Goal: Information Seeking & Learning: Find specific fact

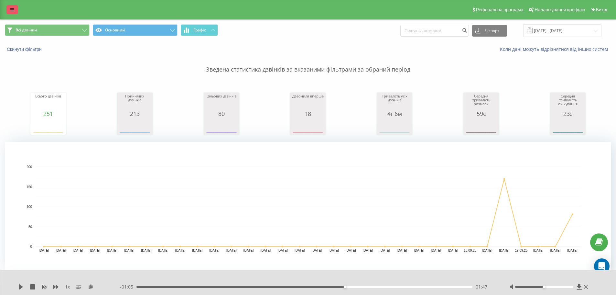
click at [14, 11] on icon at bounding box center [12, 9] width 4 height 5
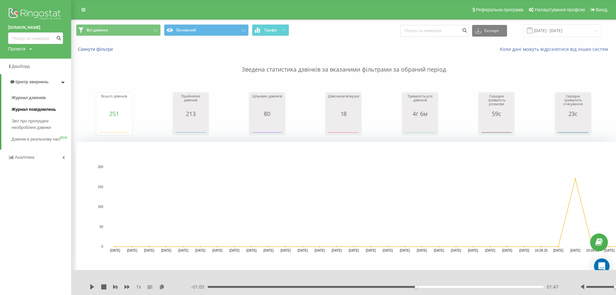
click at [38, 109] on span "Журнал повідомлень" at bounding box center [34, 109] width 44 height 6
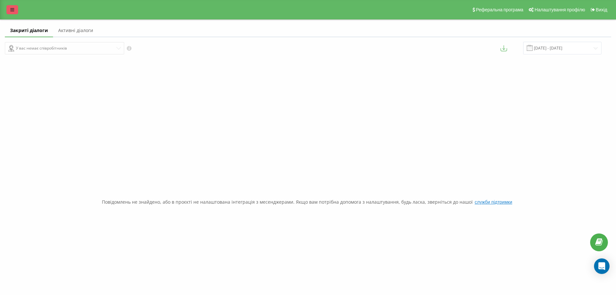
click at [8, 9] on link at bounding box center [12, 9] width 12 height 9
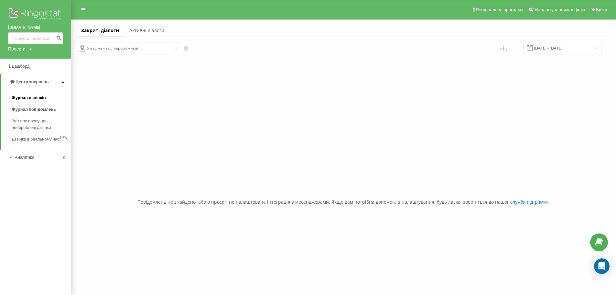
click at [29, 98] on span "Журнал дзвінків" at bounding box center [29, 97] width 34 height 6
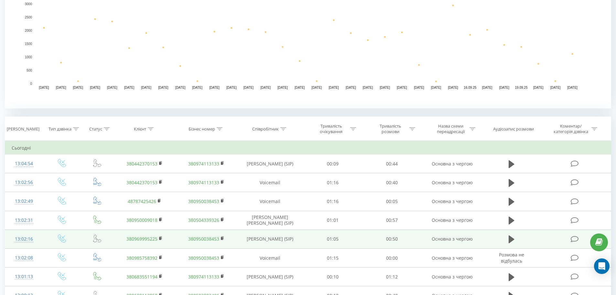
scroll to position [162, 0]
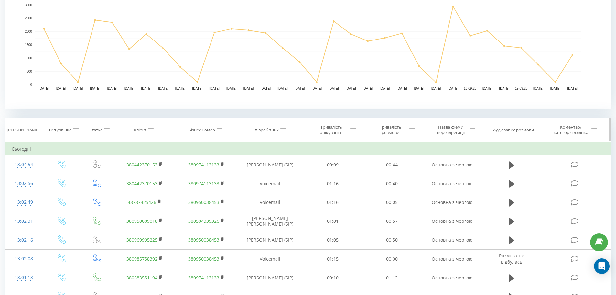
click at [147, 129] on div "Клієнт" at bounding box center [144, 129] width 20 height 5
click at [110, 129] on div "Статус" at bounding box center [97, 129] width 33 height 5
click at [154, 129] on div "Клієнт" at bounding box center [144, 129] width 61 height 5
click at [140, 177] on input "text" at bounding box center [144, 175] width 57 height 11
type input "худицька"
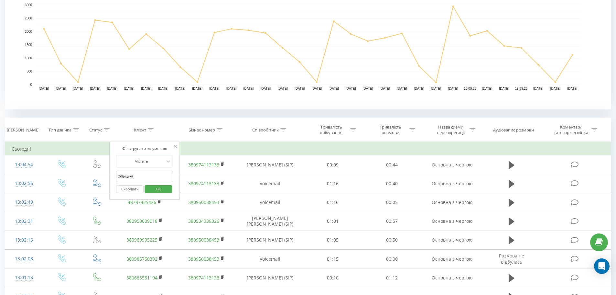
click at [159, 190] on span "OK" at bounding box center [158, 189] width 18 height 10
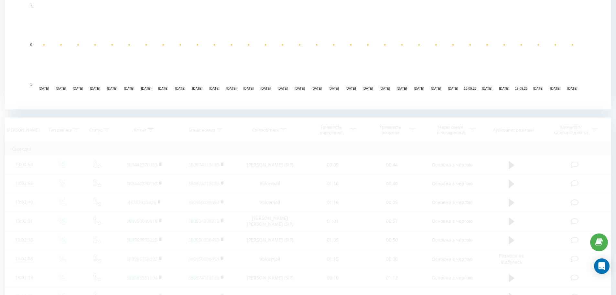
scroll to position [160, 0]
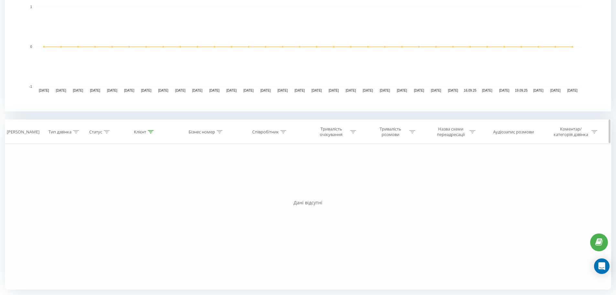
click at [145, 132] on div "Клієнт" at bounding box center [140, 131] width 12 height 5
click at [262, 130] on div "Співробітник" at bounding box center [265, 131] width 27 height 5
click at [257, 179] on input "text" at bounding box center [270, 177] width 57 height 11
type input "худицька"
click at [287, 189] on span "OK" at bounding box center [284, 191] width 18 height 10
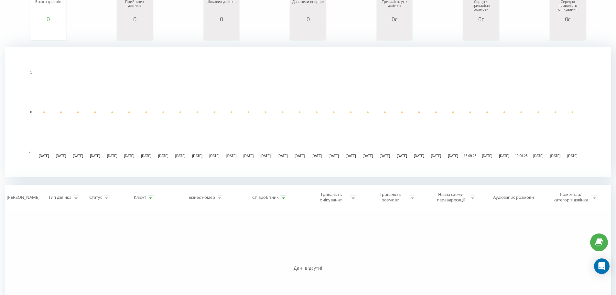
scroll to position [95, 0]
click at [59, 197] on div "Тип дзвінка" at bounding box center [60, 196] width 23 height 5
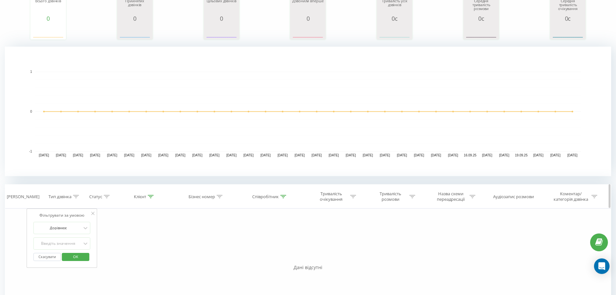
click at [99, 196] on div "Статус" at bounding box center [95, 196] width 13 height 5
click at [138, 196] on div "Клієнт" at bounding box center [140, 196] width 12 height 5
click at [41, 198] on div "[PERSON_NAME]" at bounding box center [24, 196] width 38 height 5
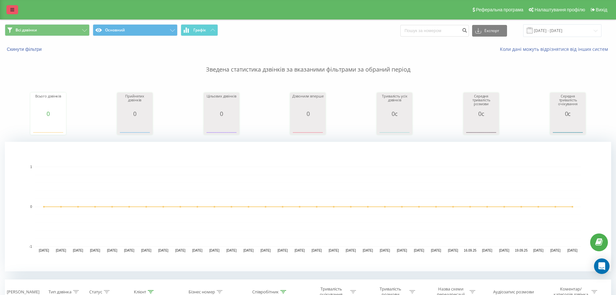
click at [16, 10] on link at bounding box center [12, 9] width 12 height 9
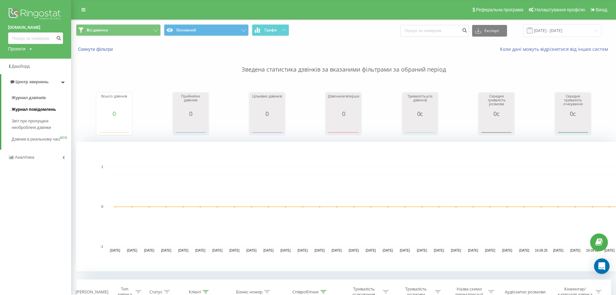
click at [31, 108] on span "Журнал повідомлень" at bounding box center [34, 109] width 44 height 6
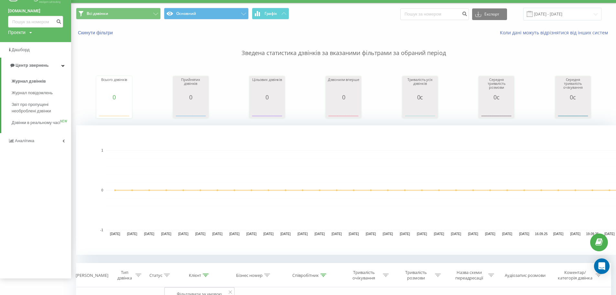
scroll to position [78, 0]
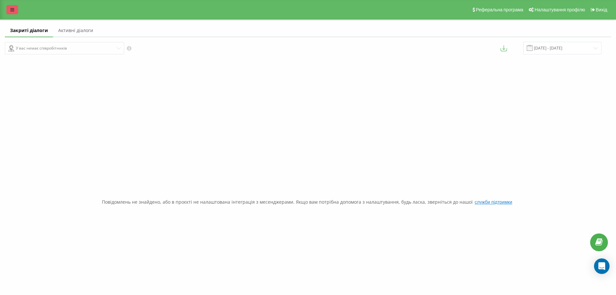
click at [13, 10] on icon at bounding box center [12, 9] width 4 height 5
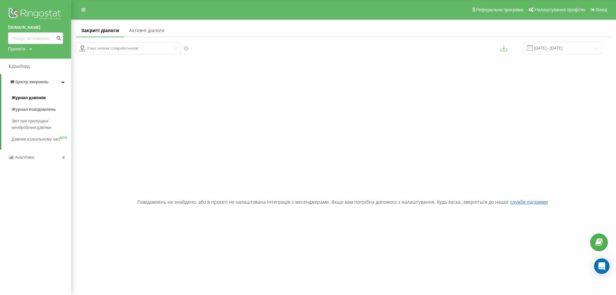
click at [38, 96] on span "Журнал дзвінків" at bounding box center [29, 97] width 34 height 6
